Goal: Task Accomplishment & Management: Complete application form

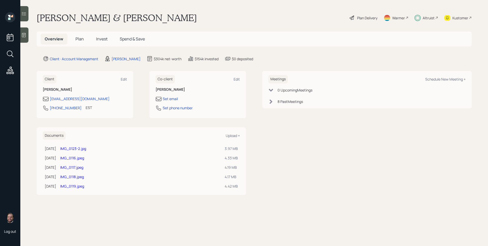
click at [421, 18] on div "Altruist" at bounding box center [427, 17] width 24 height 11
click at [80, 38] on span "Plan" at bounding box center [80, 39] width 8 height 6
